Goal: Information Seeking & Learning: Learn about a topic

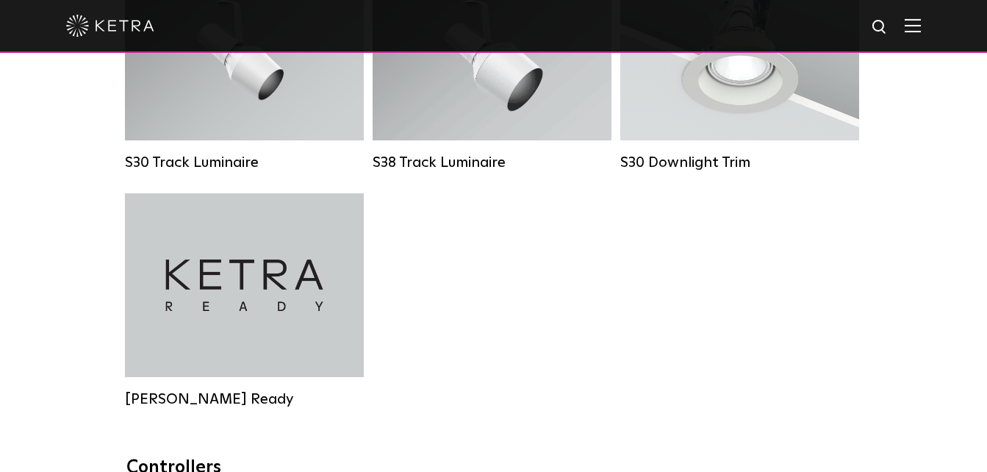
scroll to position [1250, 0]
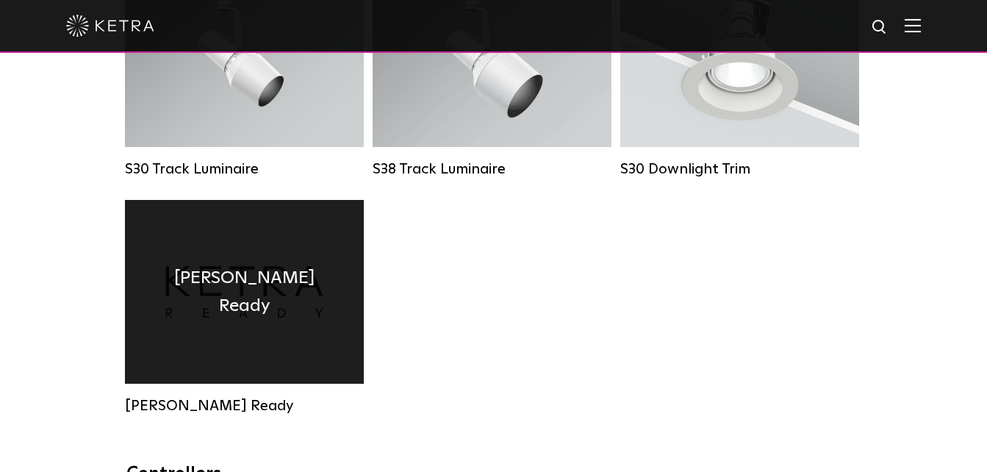
click at [217, 293] on div "Ketra Ready" at bounding box center [244, 292] width 239 height 184
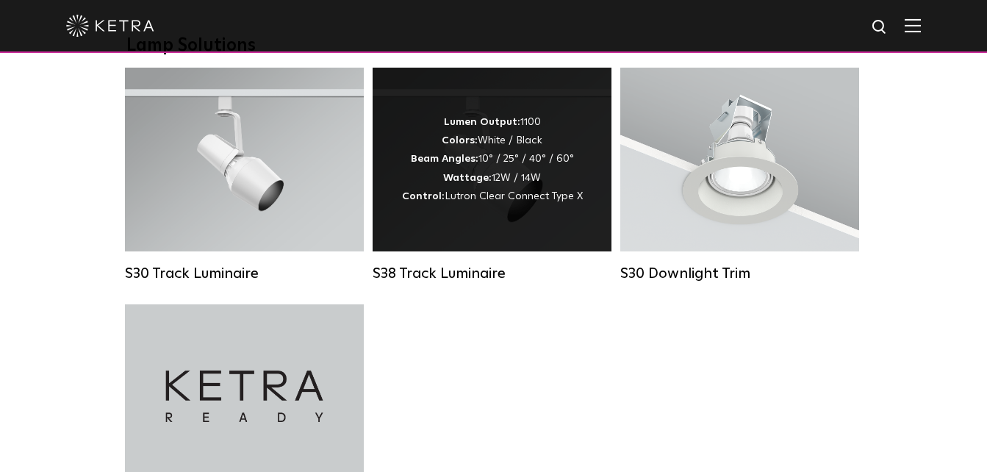
scroll to position [1029, 0]
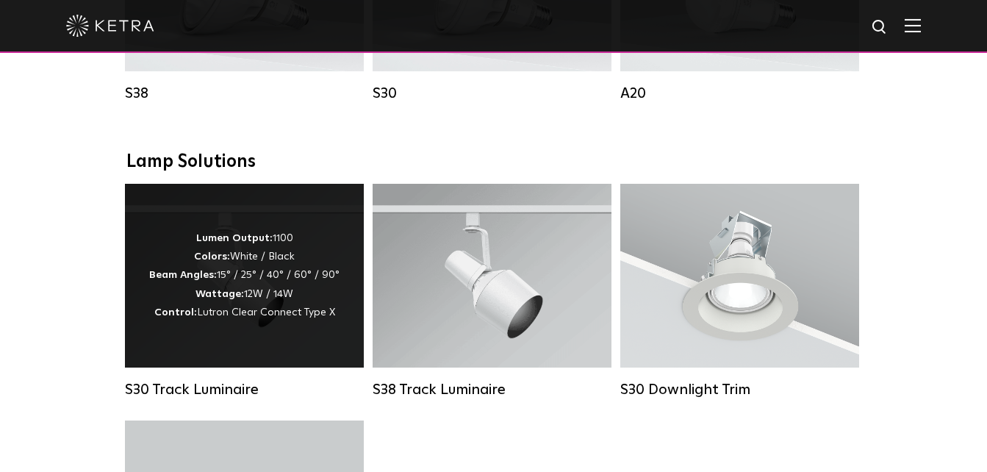
click at [271, 266] on div "Lumen Output: 1100 Colors: White / Black Beam Angles: 15° / 25° / 40° / 60° / 9…" at bounding box center [244, 275] width 190 height 93
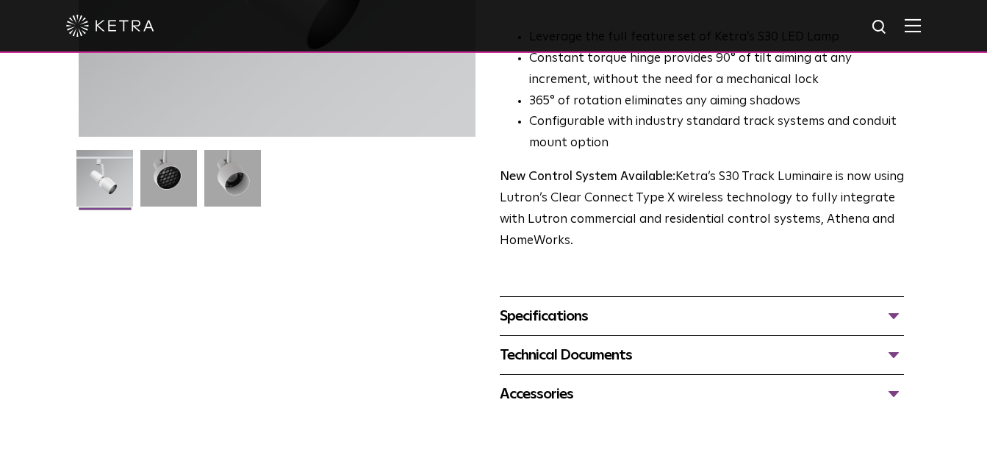
click at [550, 304] on div "Specifications" at bounding box center [702, 316] width 405 height 24
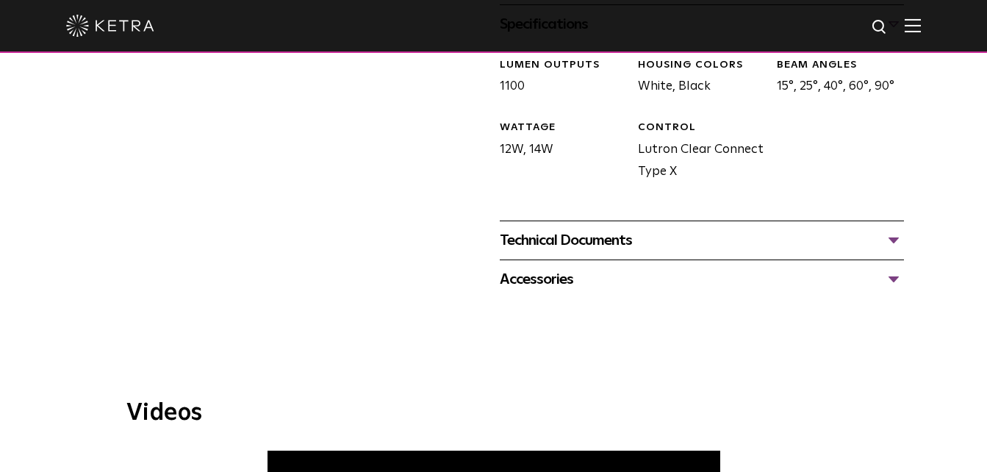
scroll to position [662, 0]
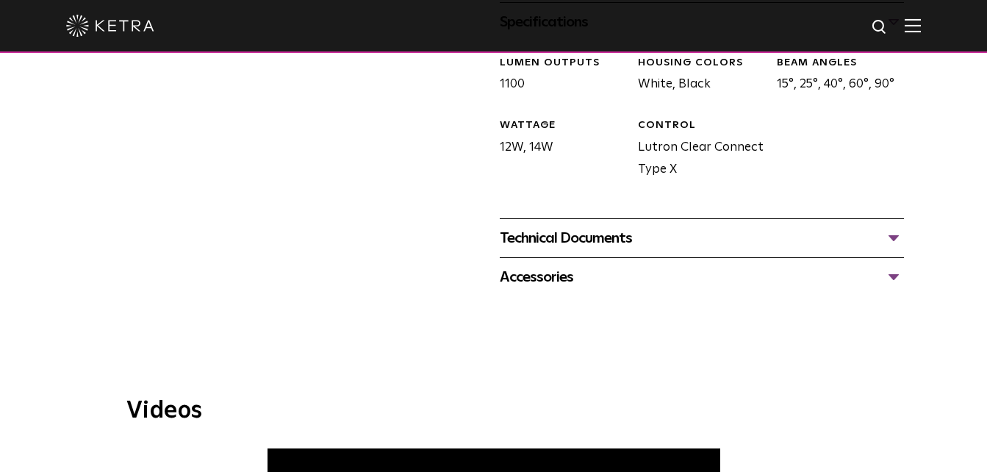
click at [565, 226] on div "Technical Documents" at bounding box center [702, 238] width 405 height 24
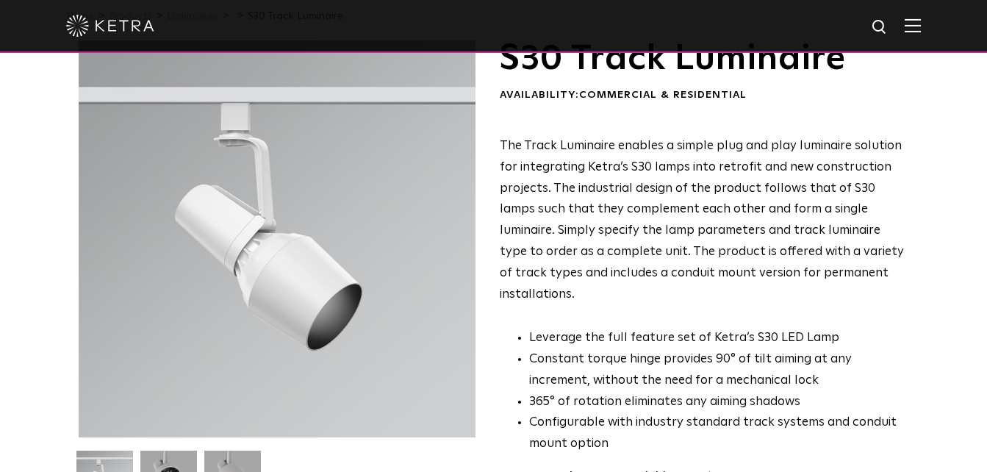
scroll to position [0, 0]
